Goal: Information Seeking & Learning: Learn about a topic

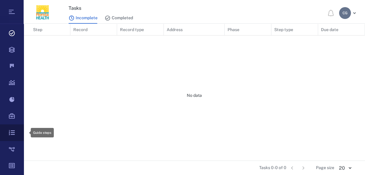
click at [12, 133] on icon at bounding box center [12, 132] width 24 height 17
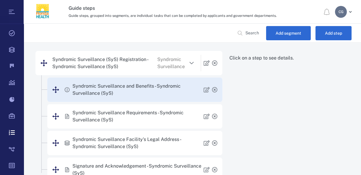
click at [129, 87] on p "Syndromic Surveillance and Benefits - Syndromic Surveillance (SyS)" at bounding box center [137, 89] width 131 height 14
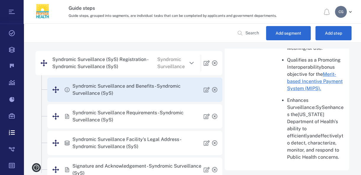
scroll to position [829, 0]
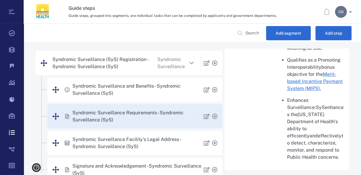
click at [138, 113] on p "Syndromic Surveillance Requirements - Syndromic Surveillance (SyS)" at bounding box center [137, 116] width 131 height 14
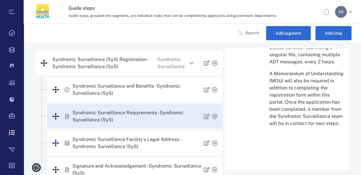
scroll to position [506, 0]
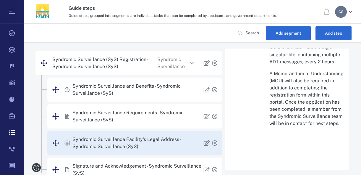
click at [153, 144] on p "Syndromic Surveillance Facility's Legal Address - Syndromic Surveillance (SyS)" at bounding box center [137, 143] width 131 height 14
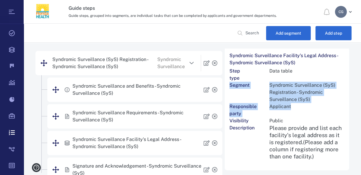
drag, startPoint x: 360, startPoint y: 95, endPoint x: 356, endPoint y: 110, distance: 14.6
click at [356, 110] on main "Syndromic Surveillance (SyS) Registration - Syndromic Surveillance (SyS) Syndro…" at bounding box center [192, 151] width 337 height 217
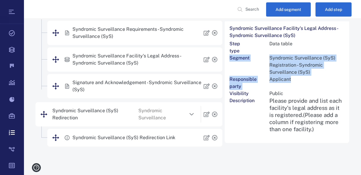
scroll to position [85, 0]
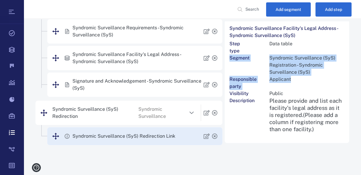
click at [145, 132] on p "Syndromic Surveillance (SyS) Redirection Link" at bounding box center [123, 135] width 103 height 7
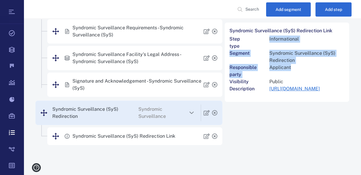
click at [143, 108] on p "Syndromic Surveillance" at bounding box center [161, 112] width 46 height 14
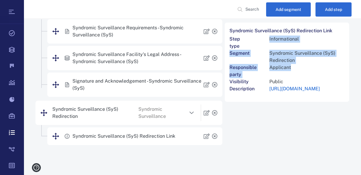
click at [286, 91] on link "[URL][DOMAIN_NAME]" at bounding box center [294, 89] width 51 height 6
